Goal: Information Seeking & Learning: Compare options

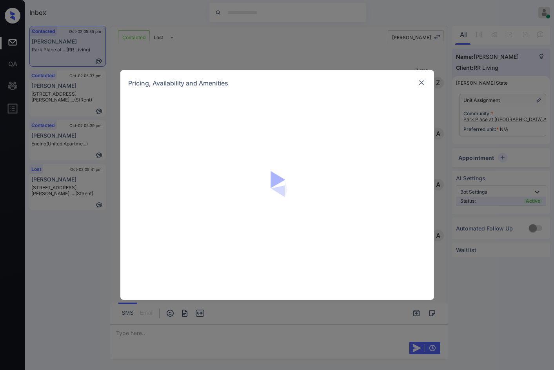
scroll to position [2182, 0]
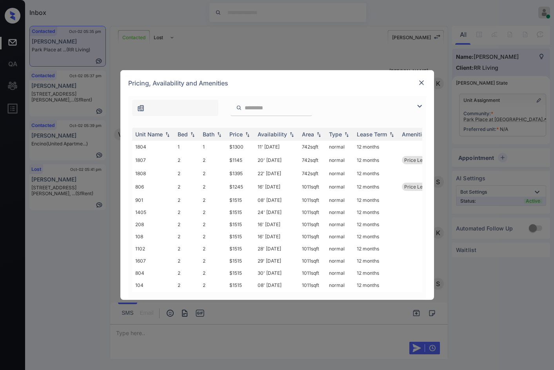
click at [420, 106] on img at bounding box center [419, 106] width 9 height 9
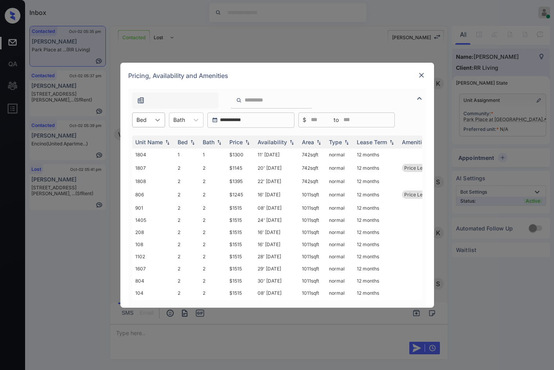
click at [164, 123] on div at bounding box center [158, 120] width 14 height 14
click at [159, 140] on div "1" at bounding box center [148, 139] width 33 height 14
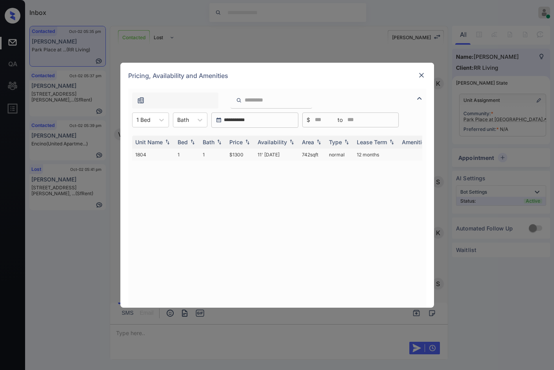
click at [251, 155] on td "$1300" at bounding box center [240, 155] width 28 height 12
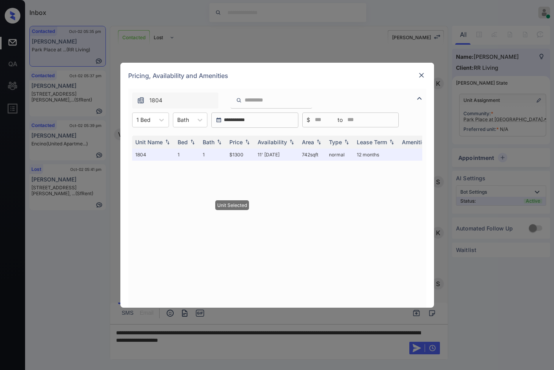
click at [418, 74] on img at bounding box center [421, 75] width 8 height 8
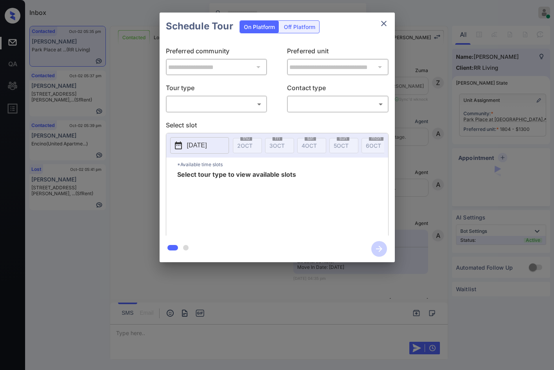
scroll to position [3252, 0]
click at [250, 105] on body "Inbox Jezcil Usanastre Online Set yourself offline Set yourself on break Profil…" at bounding box center [277, 185] width 554 height 370
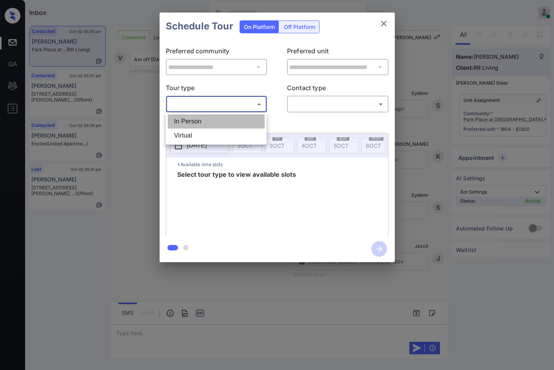
click at [244, 116] on li "In Person" at bounding box center [216, 121] width 97 height 14
type input "********"
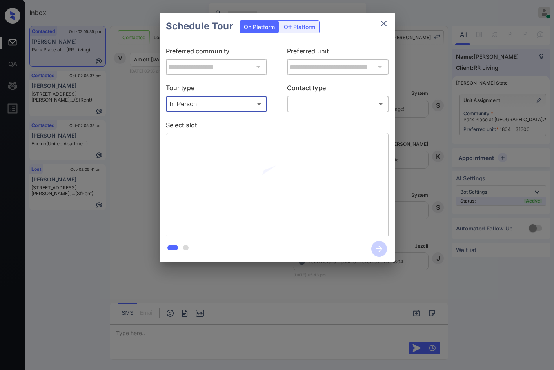
click at [302, 105] on body "Inbox Jezcil Usanastre Online Set yourself offline Set yourself on break Profil…" at bounding box center [277, 185] width 554 height 370
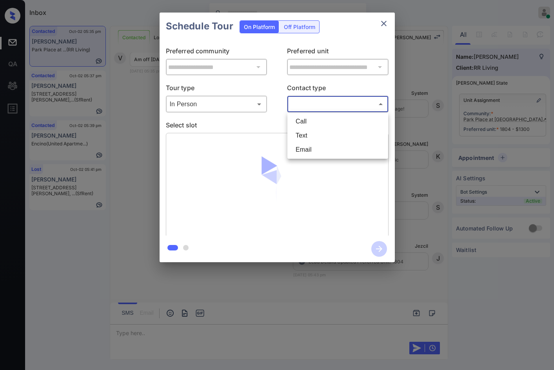
drag, startPoint x: 302, startPoint y: 105, endPoint x: 308, endPoint y: 132, distance: 27.7
click at [308, 132] on li "Text" at bounding box center [337, 136] width 97 height 14
type input "****"
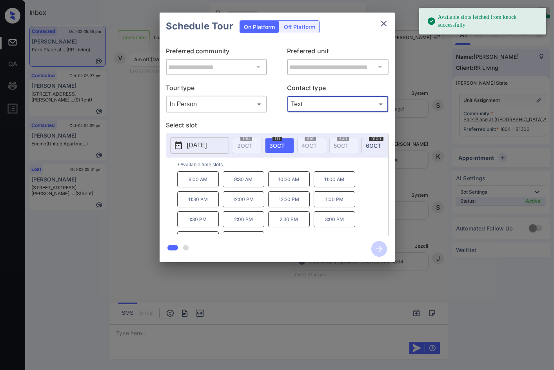
click at [207, 144] on p "2025-10-03" at bounding box center [197, 145] width 20 height 9
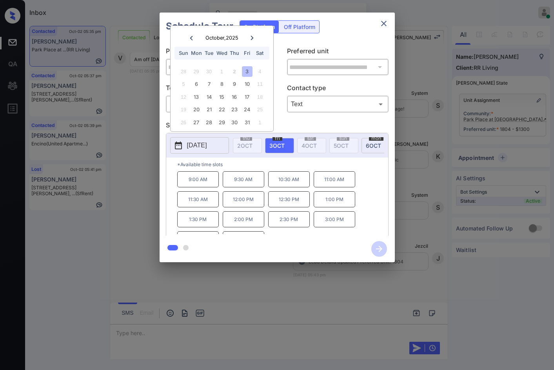
click at [146, 139] on div "**********" at bounding box center [277, 137] width 554 height 275
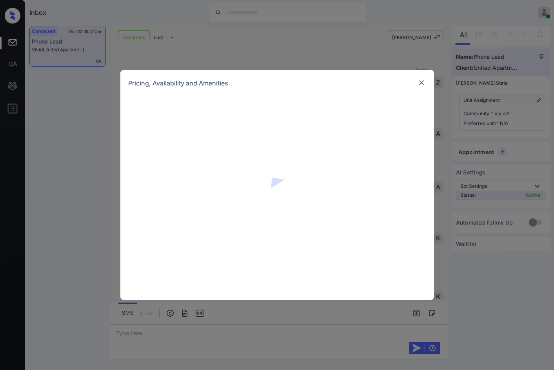
scroll to position [219, 0]
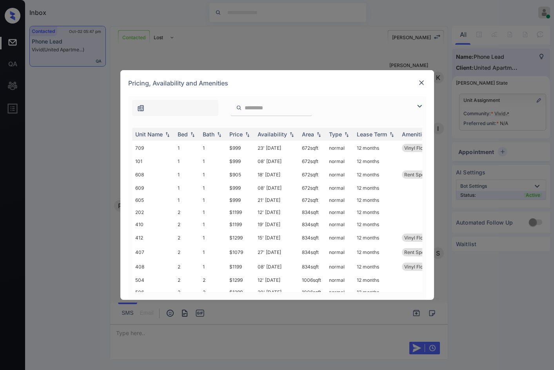
click at [417, 105] on img at bounding box center [419, 106] width 9 height 9
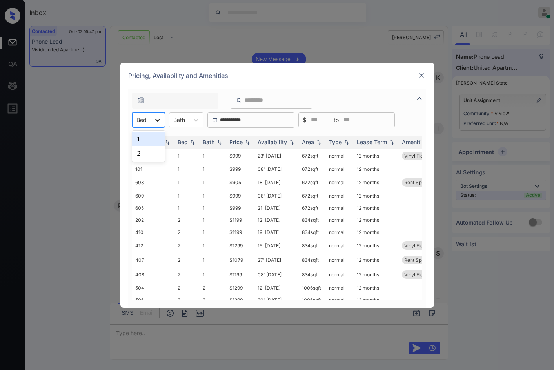
click at [159, 118] on icon at bounding box center [158, 120] width 8 height 8
click at [155, 138] on div "1" at bounding box center [148, 139] width 33 height 14
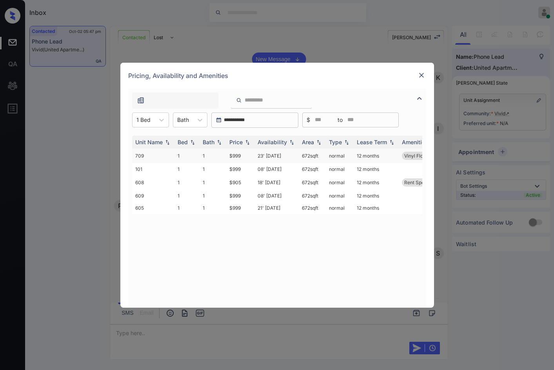
click at [240, 152] on td "$999" at bounding box center [240, 156] width 28 height 15
click at [240, 153] on td "$999" at bounding box center [240, 156] width 28 height 15
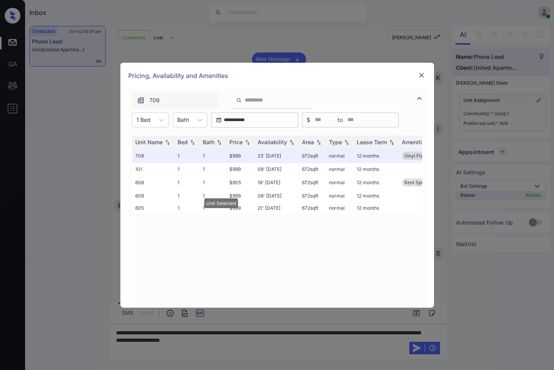
click at [415, 76] on div "Pricing, Availability and Amenities" at bounding box center [277, 76] width 314 height 26
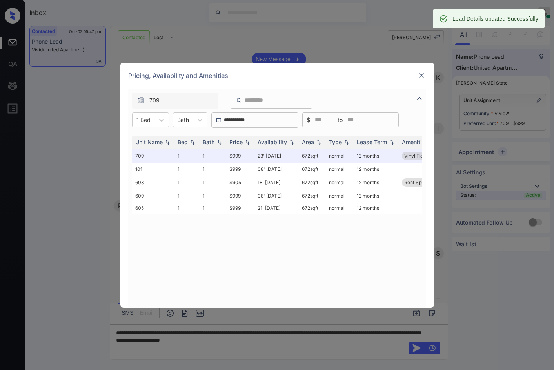
click at [421, 76] on img at bounding box center [421, 75] width 8 height 8
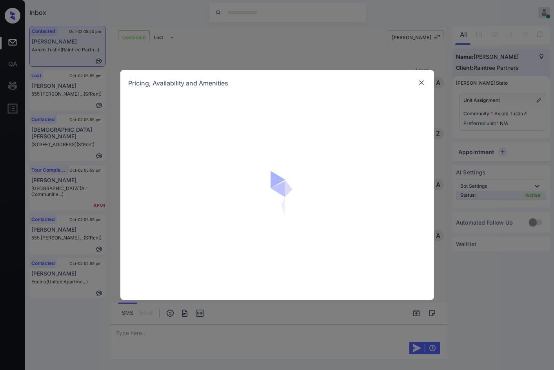
scroll to position [314, 0]
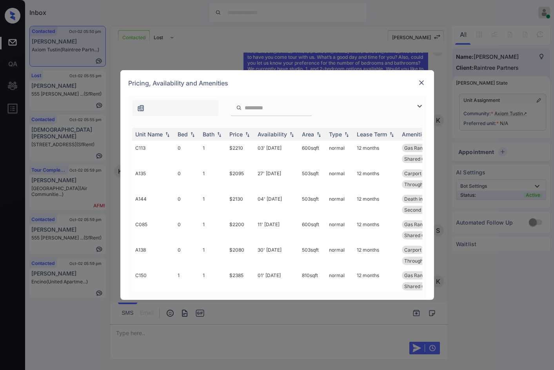
click at [417, 105] on img at bounding box center [419, 106] width 9 height 9
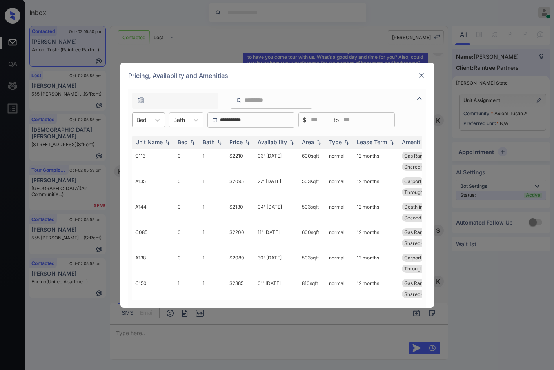
click at [134, 121] on div "Bed" at bounding box center [141, 119] width 18 height 11
click at [144, 149] on div "1" at bounding box center [148, 153] width 33 height 14
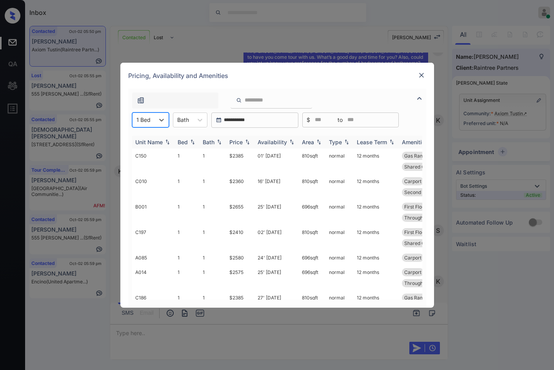
click at [251, 144] on img at bounding box center [247, 141] width 8 height 5
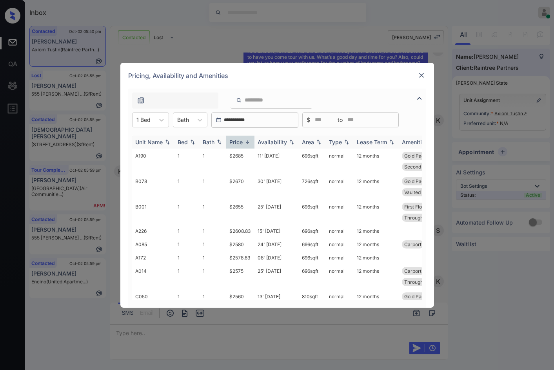
click at [251, 144] on img at bounding box center [247, 142] width 8 height 6
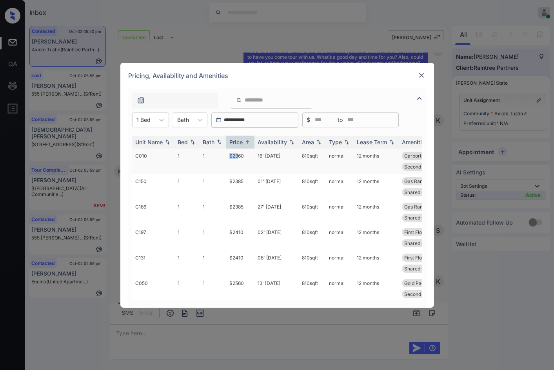
click at [240, 154] on tr "C010 1 1 $2360 16' Sep 25 810 sqft normal 12 months Carport Gas Range Patio or …" at bounding box center [337, 161] width 410 height 25
click at [241, 154] on td "$2360" at bounding box center [240, 161] width 28 height 25
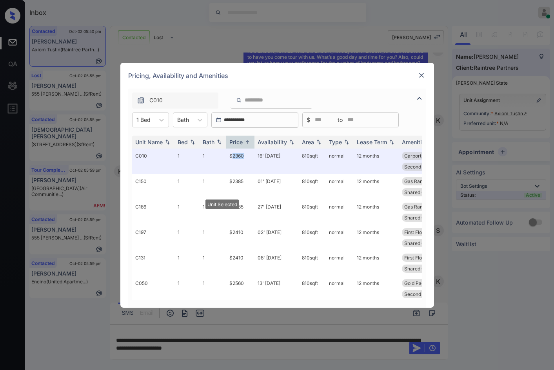
click at [421, 75] on img at bounding box center [421, 75] width 8 height 8
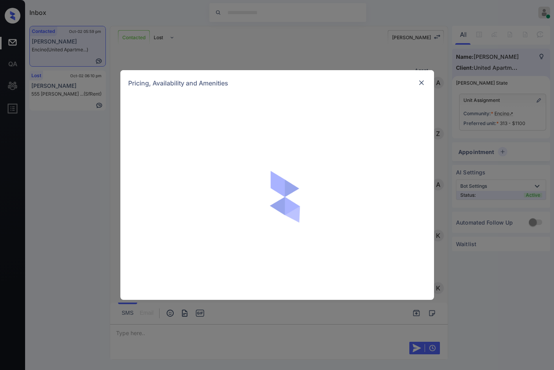
scroll to position [522, 0]
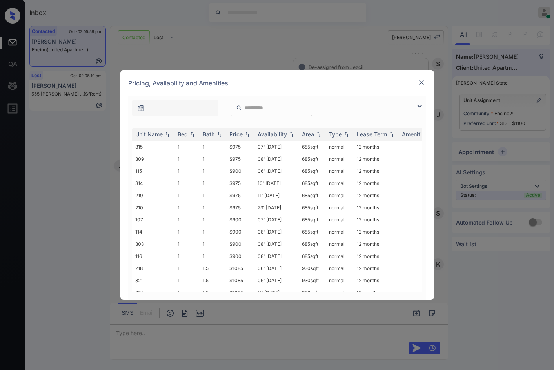
click at [425, 80] on img at bounding box center [421, 83] width 8 height 8
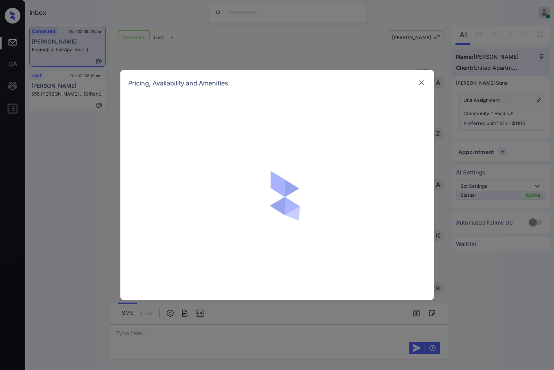
scroll to position [522, 0]
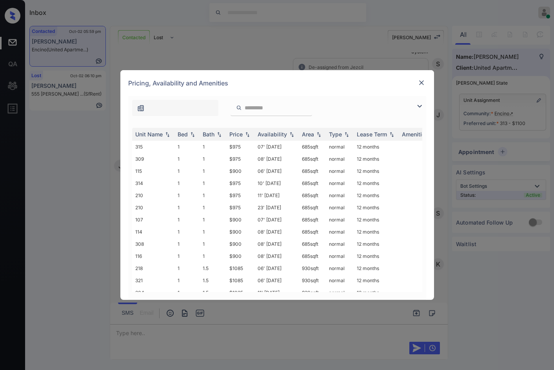
click at [420, 102] on img at bounding box center [419, 106] width 9 height 9
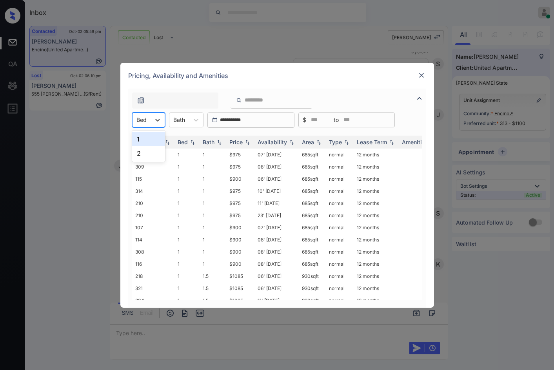
click at [149, 120] on div "Bed" at bounding box center [141, 119] width 18 height 11
click at [153, 139] on div "1" at bounding box center [148, 139] width 33 height 14
click at [248, 142] on img at bounding box center [247, 141] width 8 height 5
click at [248, 141] on img at bounding box center [247, 142] width 8 height 6
click at [423, 76] on img at bounding box center [421, 75] width 8 height 8
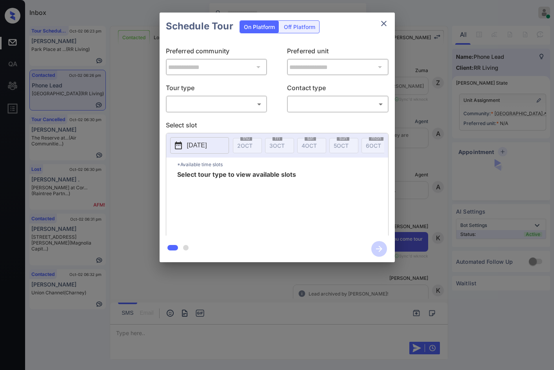
scroll to position [2636, 0]
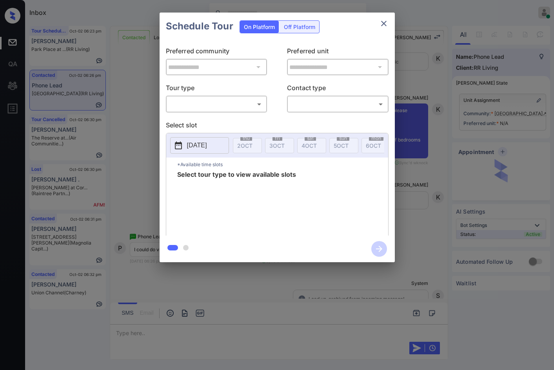
click at [234, 112] on div "​ ​" at bounding box center [217, 104] width 102 height 17
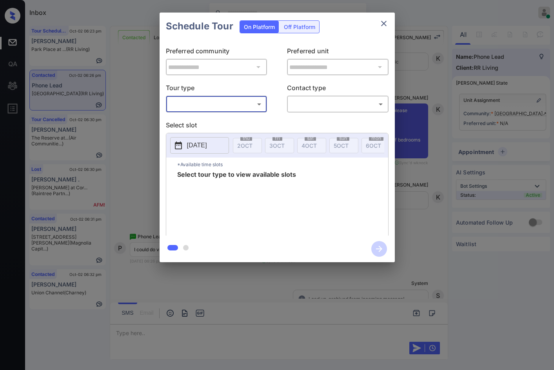
click at [229, 105] on body "Inbox Jezcil Usanastre Online Set yourself offline Set yourself on break Profil…" at bounding box center [277, 185] width 554 height 370
click at [214, 137] on li "Virtual" at bounding box center [216, 136] width 97 height 14
type input "*******"
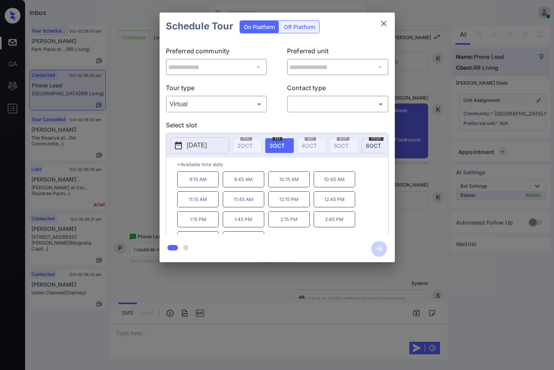
click at [44, 127] on div "**********" at bounding box center [277, 137] width 554 height 275
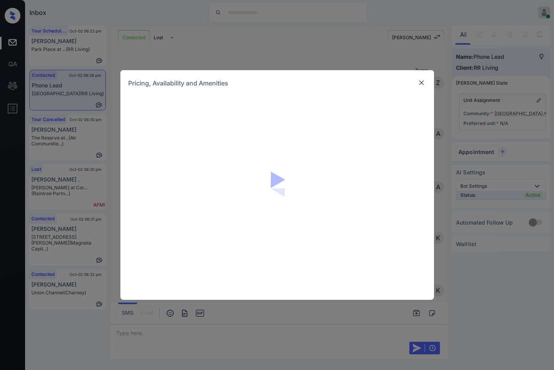
scroll to position [2793, 0]
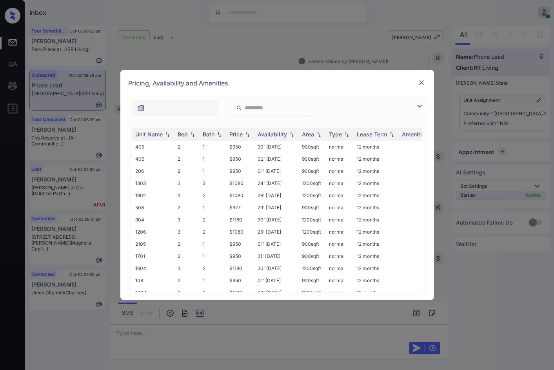
click at [419, 109] on img at bounding box center [419, 106] width 9 height 9
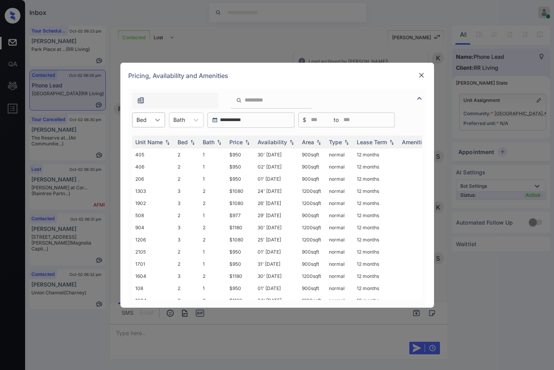
click at [157, 114] on div at bounding box center [158, 120] width 14 height 14
click at [152, 156] on div "3" at bounding box center [148, 153] width 33 height 14
click at [248, 142] on img at bounding box center [247, 141] width 8 height 5
click at [248, 142] on img at bounding box center [247, 142] width 8 height 6
drag, startPoint x: 227, startPoint y: 154, endPoint x: 245, endPoint y: 154, distance: 18.0
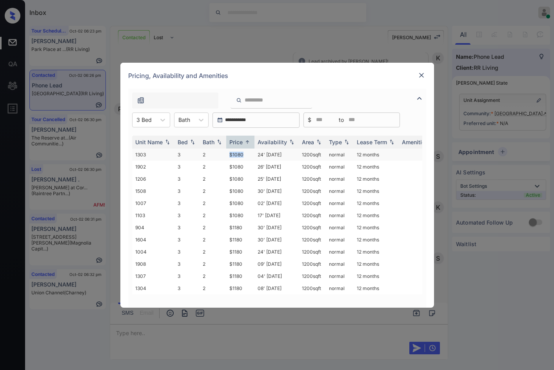
click at [245, 154] on td "$1080" at bounding box center [240, 155] width 28 height 12
click at [246, 154] on td "$1080" at bounding box center [240, 155] width 28 height 12
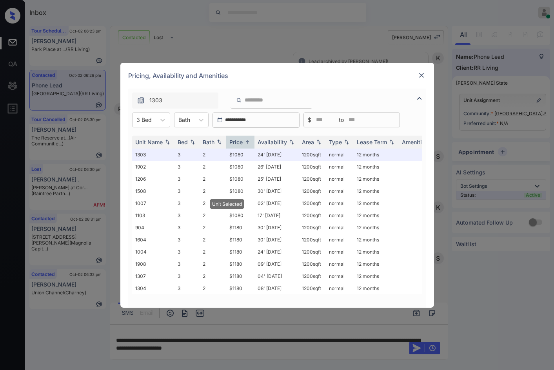
click at [423, 74] on img at bounding box center [421, 75] width 8 height 8
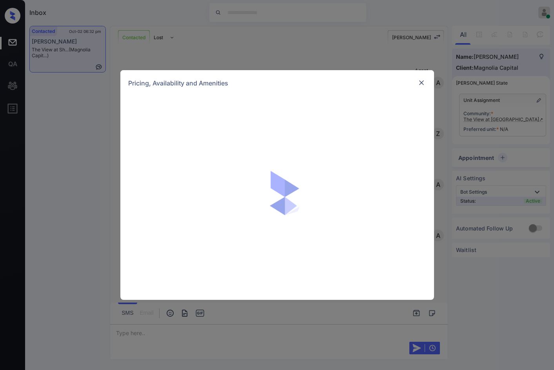
scroll to position [532, 0]
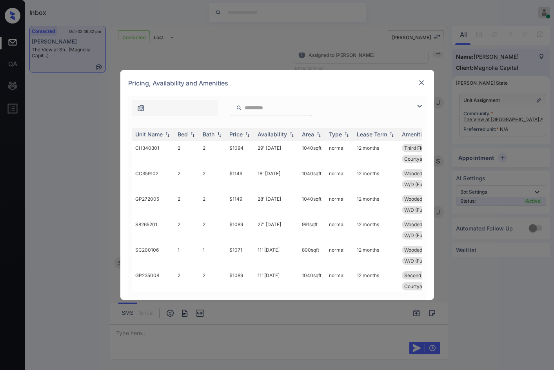
click at [419, 102] on img at bounding box center [419, 106] width 9 height 9
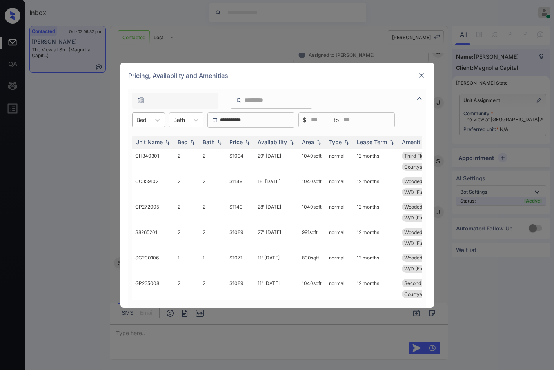
click at [148, 122] on div "Bed" at bounding box center [141, 119] width 18 height 11
drag, startPoint x: 78, startPoint y: 148, endPoint x: 299, endPoint y: 101, distance: 226.1
click at [78, 148] on div "**********" at bounding box center [277, 185] width 554 height 370
click at [419, 73] on img at bounding box center [421, 75] width 8 height 8
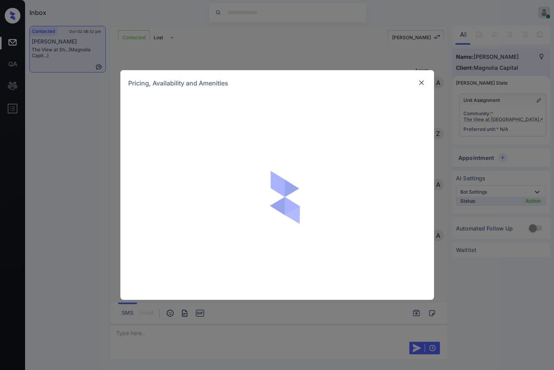
scroll to position [845, 0]
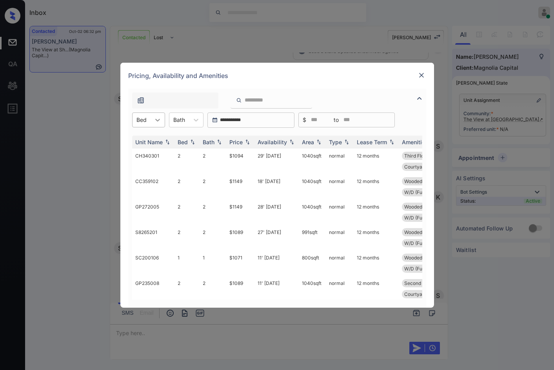
click at [162, 116] on div at bounding box center [158, 120] width 14 height 14
drag, startPoint x: 153, startPoint y: 153, endPoint x: 248, endPoint y: 139, distance: 96.3
click at [152, 153] on div "2" at bounding box center [148, 153] width 33 height 14
click at [243, 140] on div "Price" at bounding box center [235, 142] width 13 height 7
click at [243, 140] on div "Price" at bounding box center [240, 142] width 22 height 7
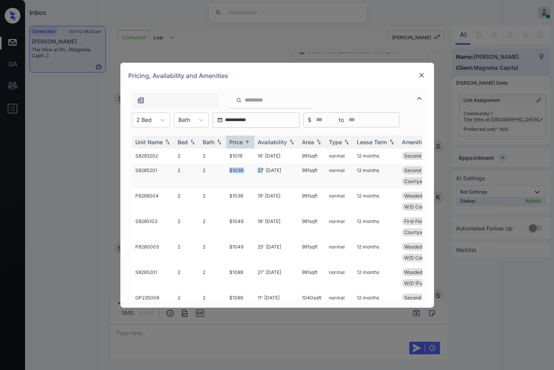
drag, startPoint x: 222, startPoint y: 166, endPoint x: 262, endPoint y: 170, distance: 40.5
click at [262, 170] on tr "S8285201 2 2 $1039 27' [DATE] 991 sqft normal 12 months Second Floor Upgrade Fl…" at bounding box center [337, 175] width 410 height 25
click at [262, 170] on td "27' [DATE]" at bounding box center [276, 175] width 44 height 25
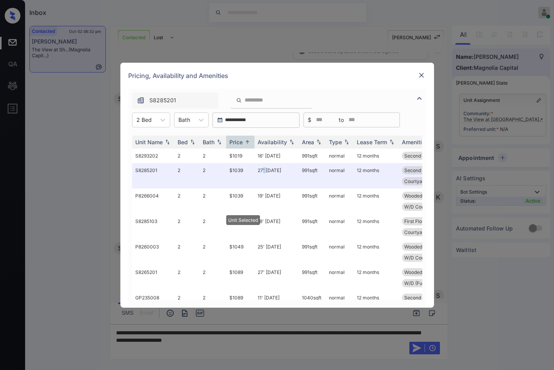
click at [423, 75] on img at bounding box center [421, 75] width 8 height 8
